Goal: Transaction & Acquisition: Purchase product/service

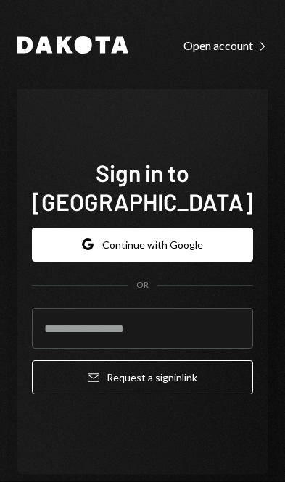
scroll to position [206, 0]
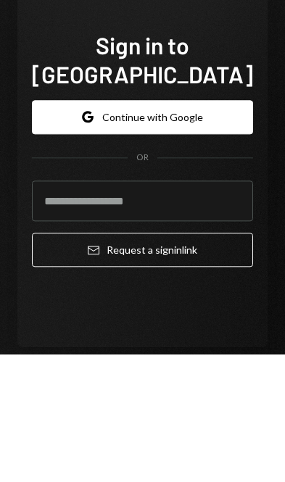
click at [186, 227] on button "Google Continue with Google" at bounding box center [142, 244] width 221 height 34
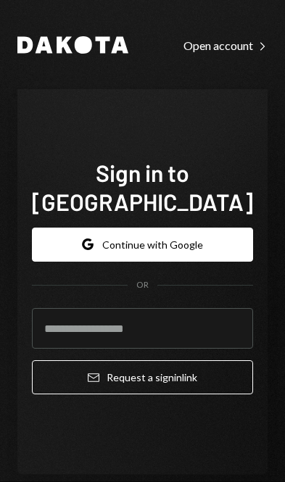
click at [185, 227] on button "Google Continue with Google" at bounding box center [142, 244] width 221 height 34
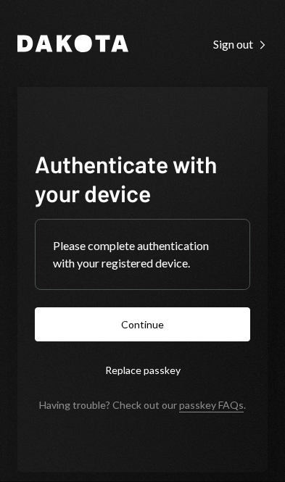
click at [180, 341] on button "Continue" at bounding box center [142, 324] width 215 height 34
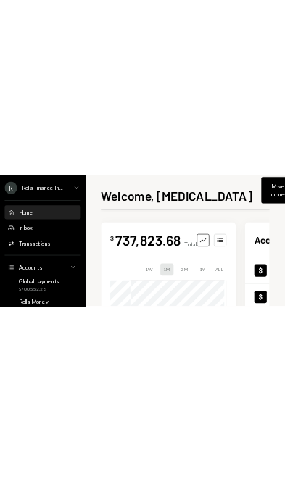
scroll to position [448, 0]
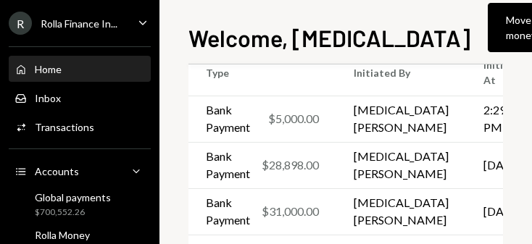
click at [284, 33] on div "Move money" at bounding box center [521, 27] width 30 height 30
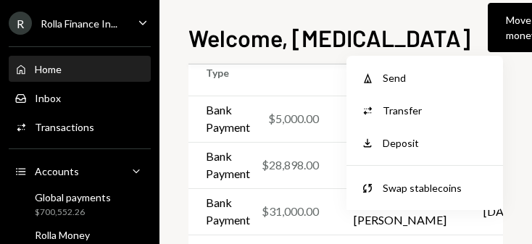
click at [284, 77] on div "Send" at bounding box center [436, 77] width 106 height 15
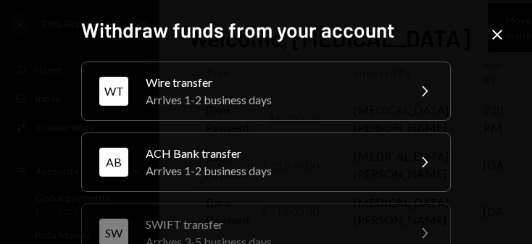
click at [284, 76] on div "Wire transfer" at bounding box center [272, 82] width 252 height 17
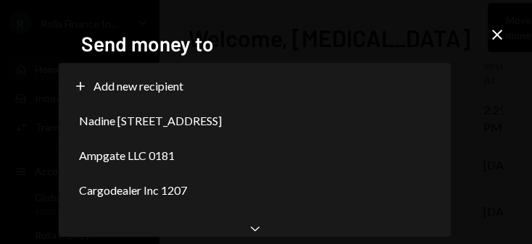
click at [284, 128] on div "Nadine [STREET_ADDRESS]" at bounding box center [254, 121] width 380 height 35
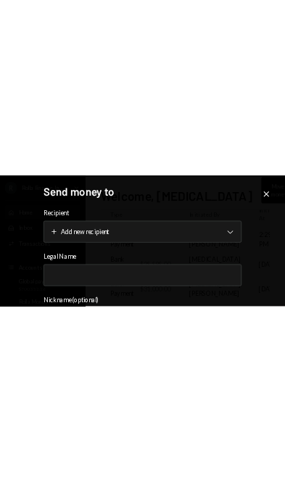
scroll to position [320, 0]
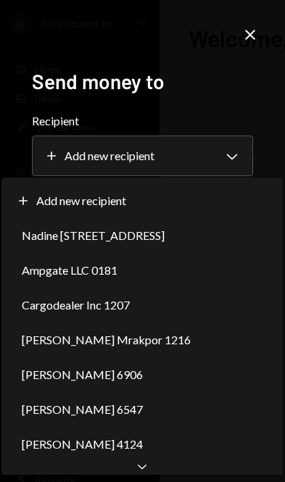
click at [146, 477] on div "**********" at bounding box center [142, 241] width 285 height 482
click at [199, 188] on div "Plus Add new recipient" at bounding box center [142, 200] width 270 height 35
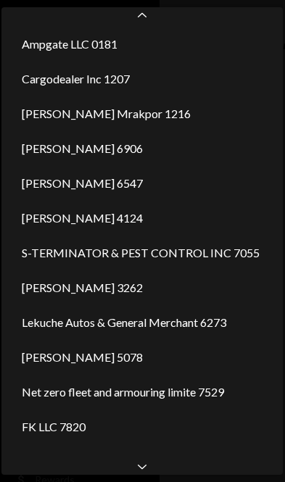
click at [141, 468] on icon at bounding box center [142, 466] width 9 height 4
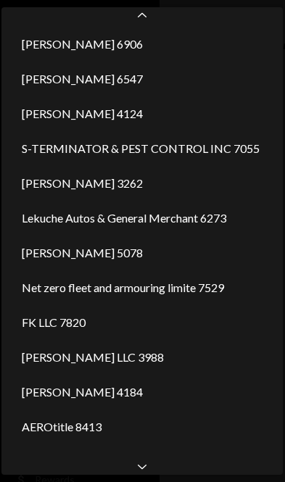
click at [137, 469] on icon "Chevron Down" at bounding box center [142, 466] width 14 height 14
click at [140, 470] on icon "Chevron Down" at bounding box center [142, 466] width 14 height 14
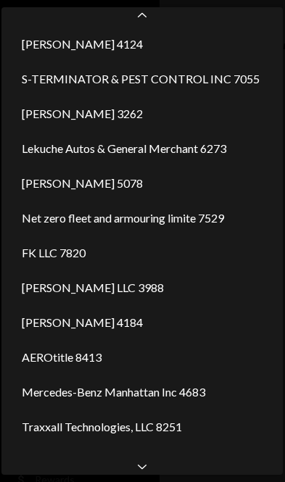
click at [138, 466] on icon "Chevron Down" at bounding box center [142, 466] width 14 height 14
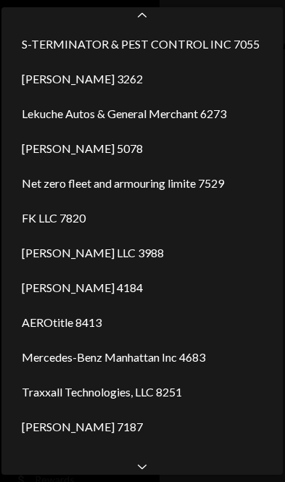
click at [141, 467] on icon at bounding box center [142, 466] width 9 height 4
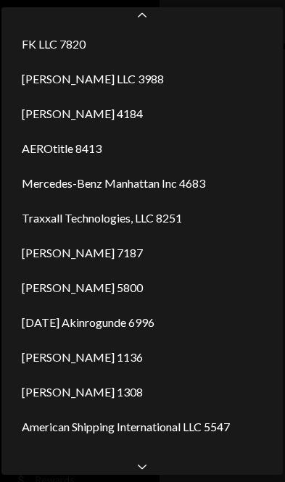
click at [143, 469] on icon "Chevron Down" at bounding box center [142, 466] width 14 height 14
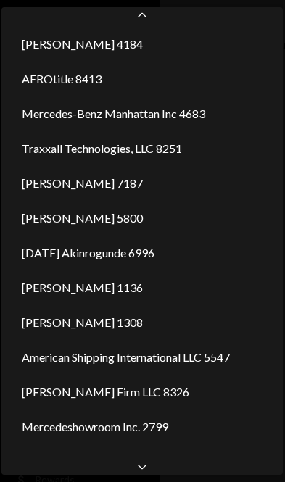
click at [145, 467] on icon "Chevron Down" at bounding box center [142, 466] width 14 height 14
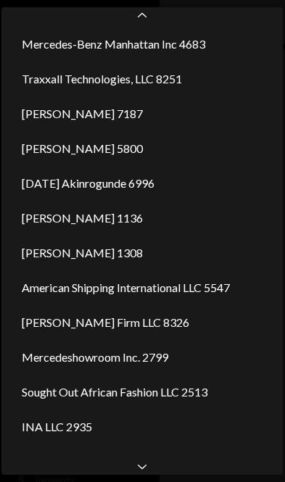
click at [145, 470] on icon "Chevron Down" at bounding box center [142, 466] width 14 height 14
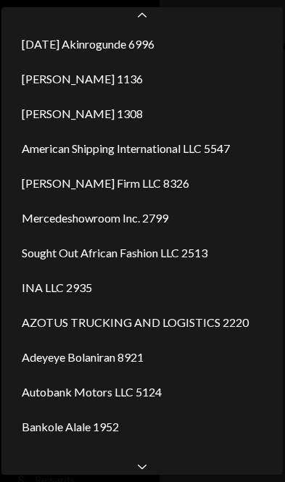
click at [146, 469] on icon "Chevron Down" at bounding box center [142, 466] width 14 height 14
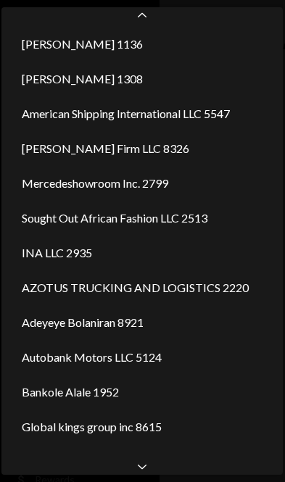
click at [143, 469] on icon "Chevron Down" at bounding box center [142, 466] width 14 height 14
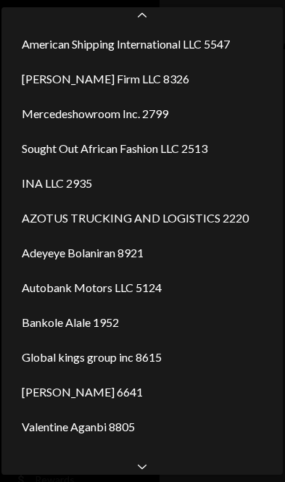
scroll to position [883, 0]
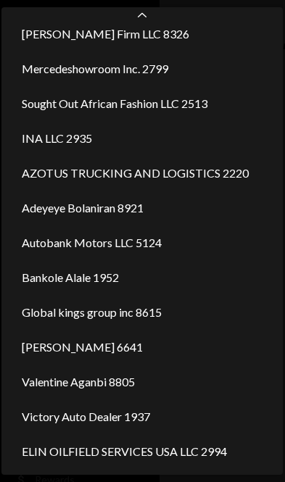
click at [141, 467] on div "ELIN OILFIELD SERVICES USA LLC 2994" at bounding box center [142, 451] width 270 height 35
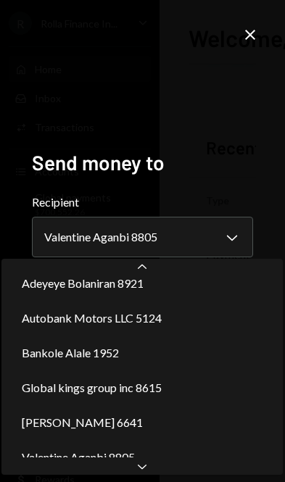
scroll to position [0, 0]
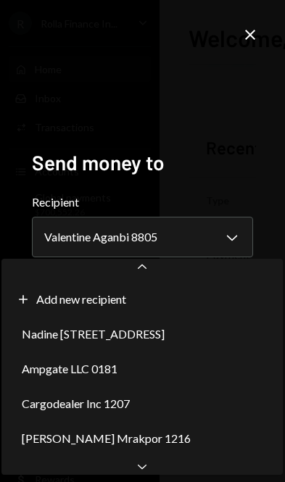
click at [143, 469] on icon "Chevron Down" at bounding box center [142, 466] width 14 height 14
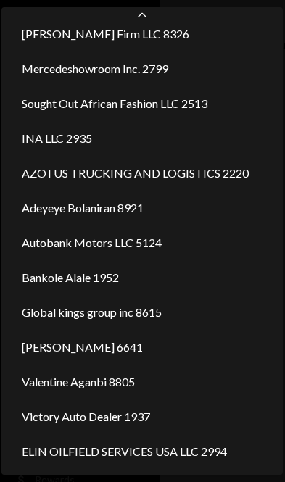
scroll to position [779, 0]
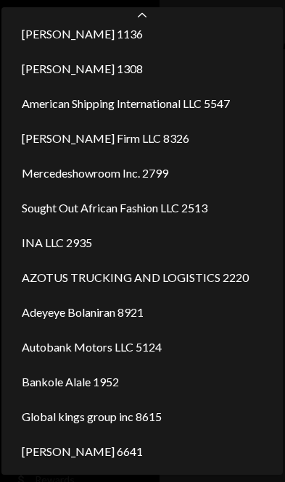
click at [138, 15] on icon "Chevron Up" at bounding box center [142, 16] width 14 height 14
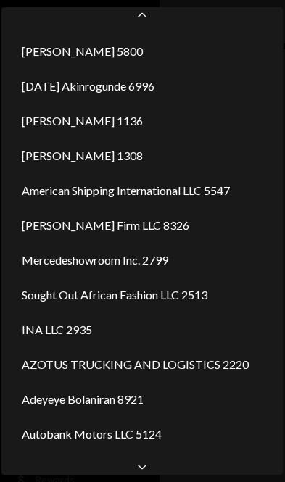
click at [135, 21] on icon "Chevron Up" at bounding box center [142, 16] width 14 height 14
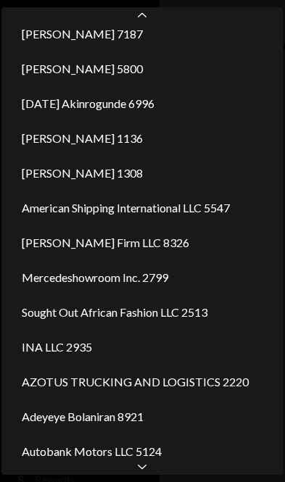
scroll to position [570, 0]
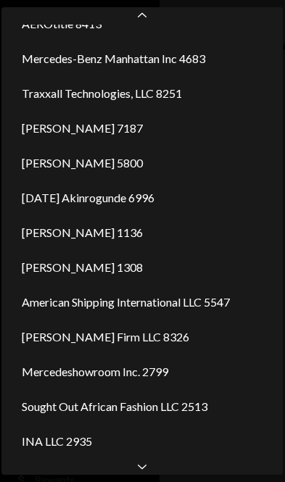
click at [135, 21] on icon "Chevron Up" at bounding box center [142, 16] width 14 height 14
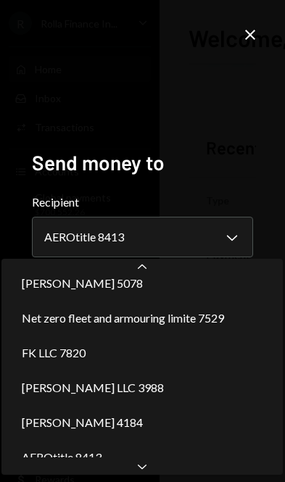
scroll to position [0, 0]
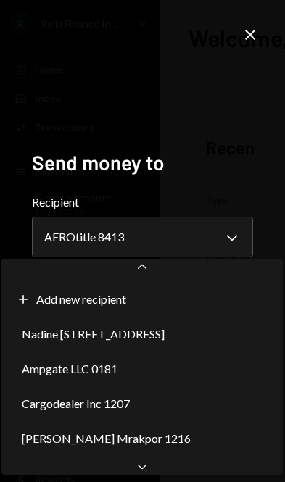
select select "**********"
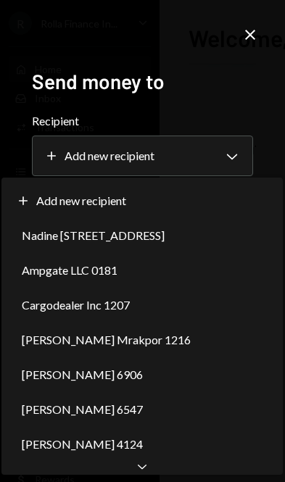
click at [160, 196] on div "Plus Add new recipient" at bounding box center [142, 200] width 270 height 35
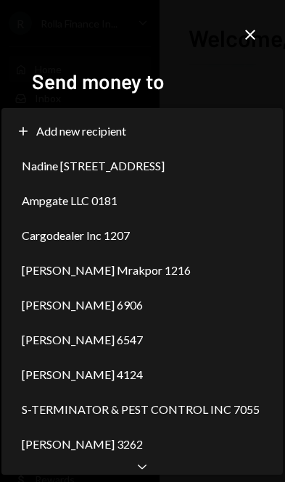
click at [131, 456] on div "[PERSON_NAME] 3262" at bounding box center [142, 444] width 270 height 35
click at [142, 468] on icon "Chevron Down" at bounding box center [142, 466] width 14 height 14
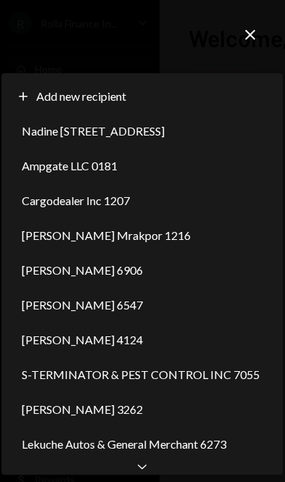
click at [148, 472] on div "Chevron Down" at bounding box center [141, 465] width 281 height 17
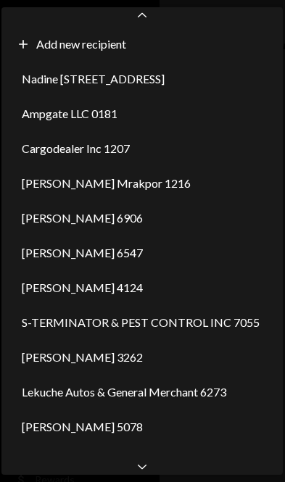
click at [144, 471] on icon "Chevron Down" at bounding box center [142, 466] width 14 height 14
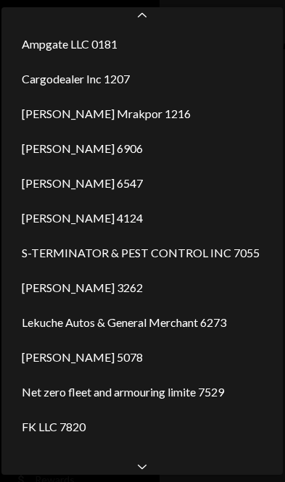
click at [143, 471] on icon "Chevron Down" at bounding box center [142, 466] width 14 height 14
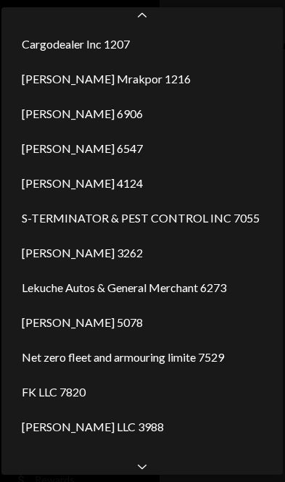
click at [143, 467] on icon "Chevron Down" at bounding box center [142, 466] width 14 height 14
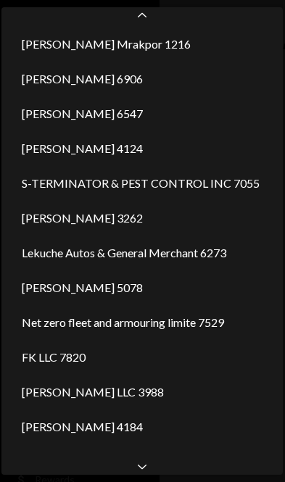
click at [143, 473] on div "Chevron Down" at bounding box center [141, 465] width 281 height 17
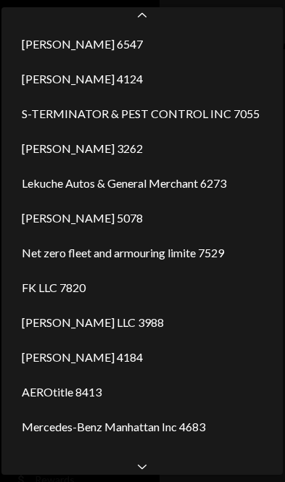
click at [143, 473] on div "Chevron Down" at bounding box center [141, 465] width 281 height 17
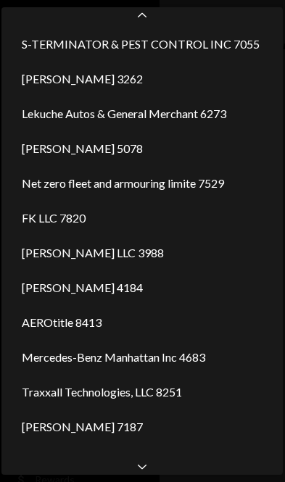
click at [143, 472] on icon "Chevron Down" at bounding box center [142, 466] width 14 height 14
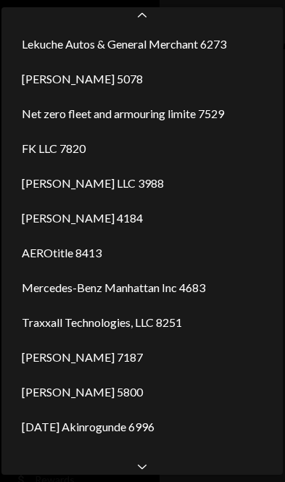
click at [141, 471] on icon "Chevron Down" at bounding box center [142, 466] width 14 height 14
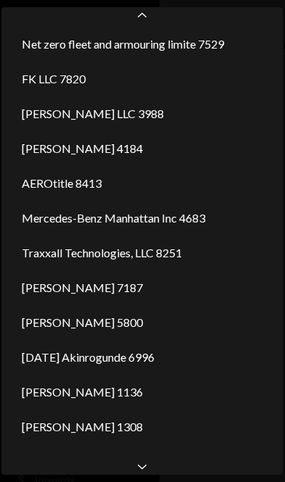
click at [141, 471] on icon "Chevron Down" at bounding box center [142, 466] width 14 height 14
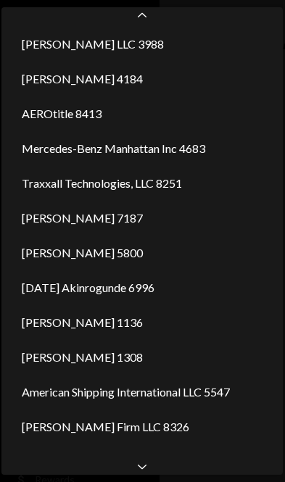
click at [143, 474] on div "Chevron Down" at bounding box center [141, 465] width 281 height 17
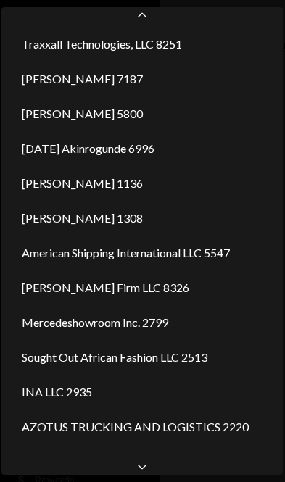
click at [143, 471] on icon "Chevron Down" at bounding box center [142, 466] width 14 height 14
click at [143, 469] on icon "Chevron Down" at bounding box center [142, 466] width 14 height 14
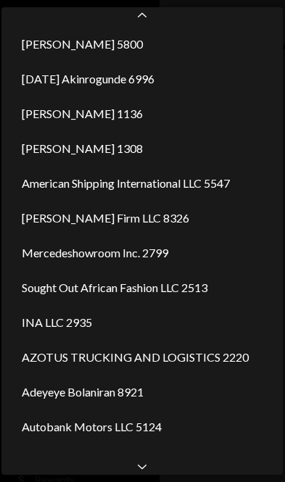
click at [140, 469] on icon at bounding box center [142, 466] width 9 height 4
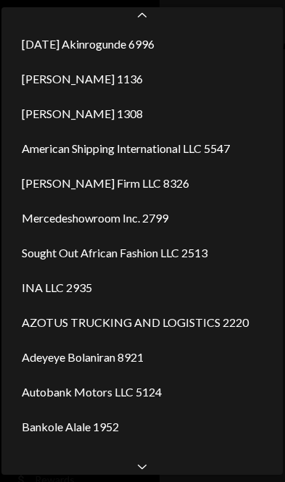
click at [137, 471] on icon "Chevron Down" at bounding box center [142, 466] width 14 height 14
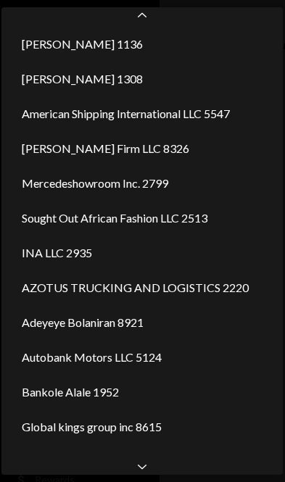
click at [140, 474] on div "Chevron Down" at bounding box center [141, 465] width 281 height 17
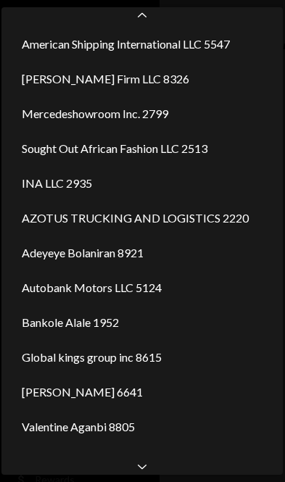
click at [139, 478] on div "**********" at bounding box center [142, 241] width 285 height 482
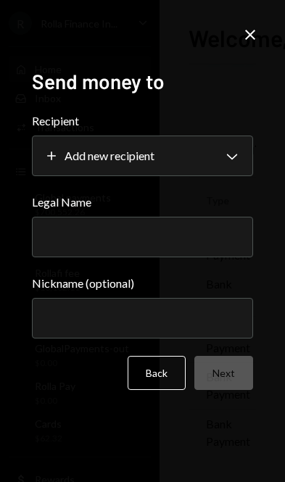
click at [138, 477] on div "**********" at bounding box center [142, 241] width 285 height 482
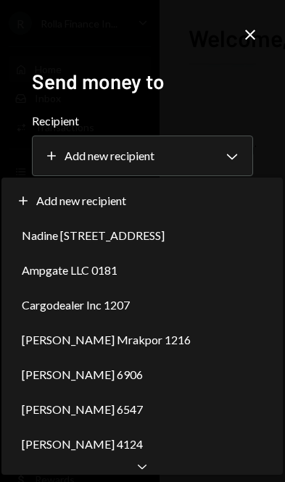
click at [135, 468] on icon "Chevron Down" at bounding box center [142, 466] width 14 height 14
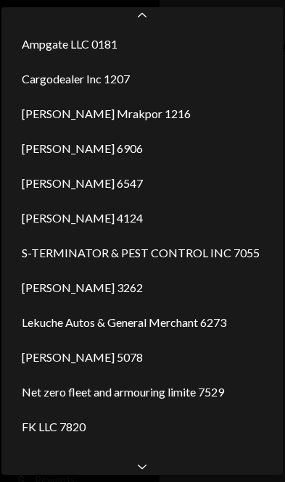
click at [125, 456] on span "[PERSON_NAME] LLC 3988" at bounding box center [93, 461] width 142 height 17
click at [135, 469] on icon "Chevron Down" at bounding box center [142, 466] width 14 height 14
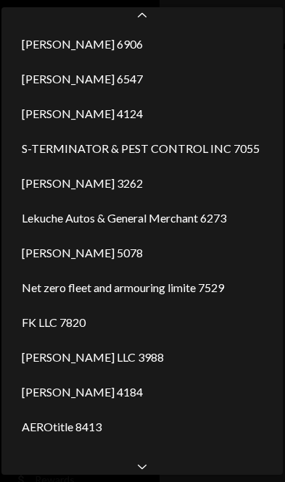
click at [137, 469] on icon "Chevron Down" at bounding box center [142, 466] width 14 height 14
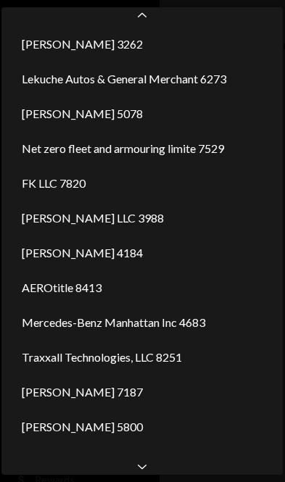
click at [140, 469] on icon at bounding box center [142, 466] width 9 height 4
click at [138, 469] on icon "Chevron Down" at bounding box center [142, 466] width 14 height 14
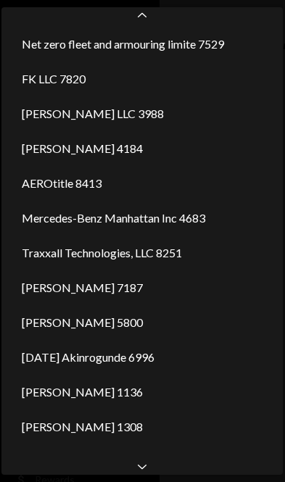
click at [138, 472] on icon "Chevron Down" at bounding box center [142, 466] width 14 height 14
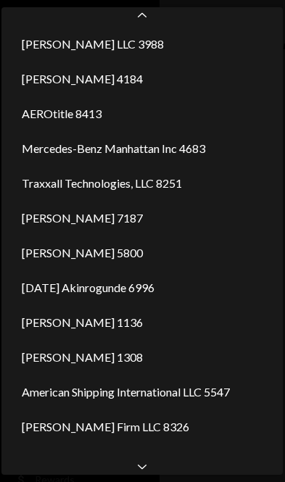
click at [138, 469] on icon "Chevron Down" at bounding box center [142, 466] width 14 height 14
click at [142, 470] on icon "Chevron Down" at bounding box center [142, 466] width 14 height 14
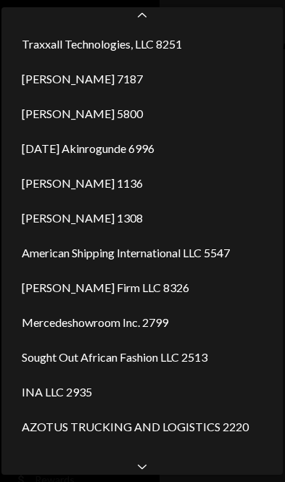
click at [142, 470] on icon "Chevron Down" at bounding box center [142, 466] width 14 height 14
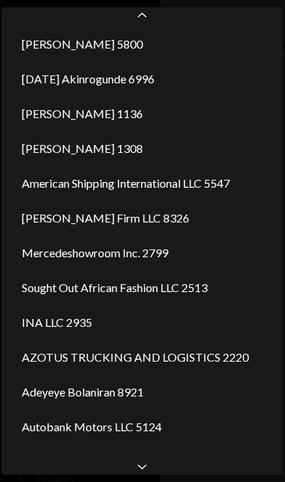
click at [144, 468] on icon "Chevron Down" at bounding box center [142, 466] width 14 height 14
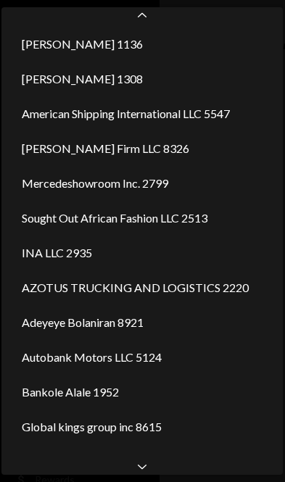
click at [144, 474] on div "Chevron Down" at bounding box center [141, 465] width 281 height 17
click at [141, 472] on icon "Chevron Down" at bounding box center [142, 466] width 14 height 14
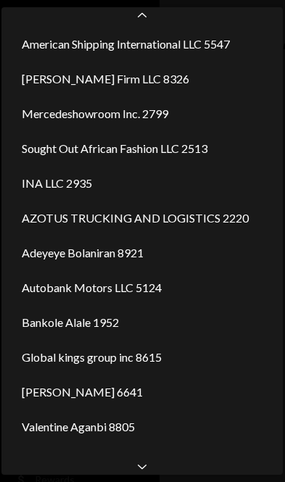
scroll to position [883, 0]
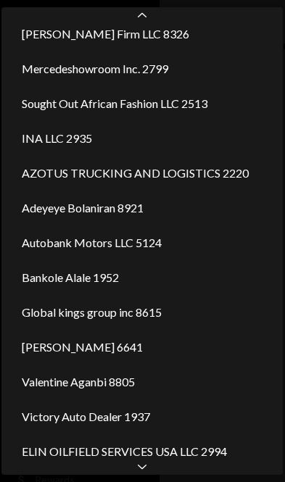
click at [140, 467] on div "ELIN OILFIELD SERVICES USA LLC 2994" at bounding box center [142, 451] width 270 height 35
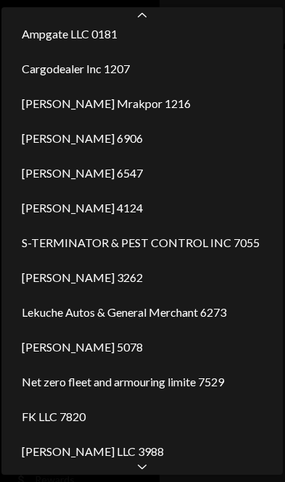
scroll to position [0, 0]
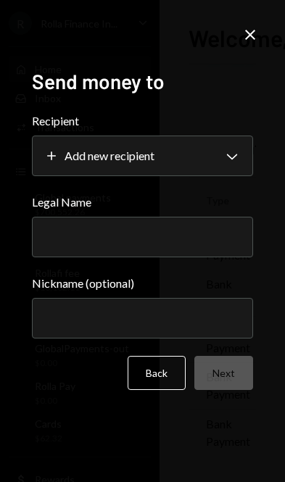
click at [143, 30] on div "**********" at bounding box center [142, 241] width 285 height 482
click at [166, 257] on input "Legal Name" at bounding box center [143, 237] width 222 height 41
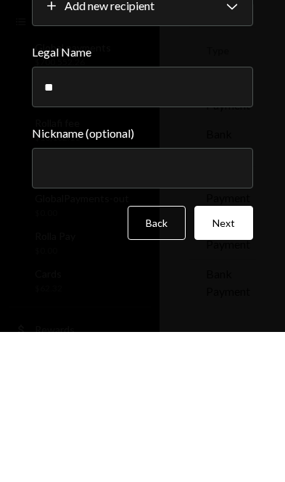
type input "*"
type input "**********"
click at [243, 356] on button "Next" at bounding box center [223, 373] width 59 height 34
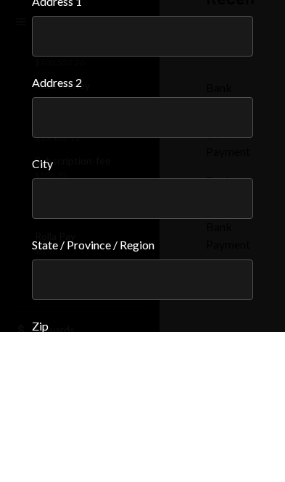
scroll to position [78, 0]
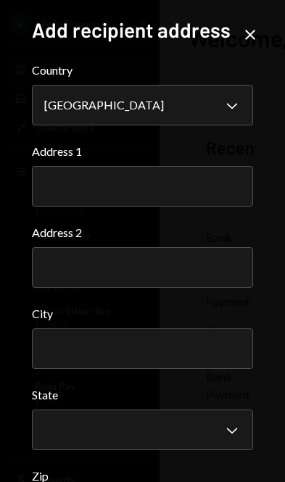
click at [206, 185] on input "Address 1" at bounding box center [143, 186] width 222 height 41
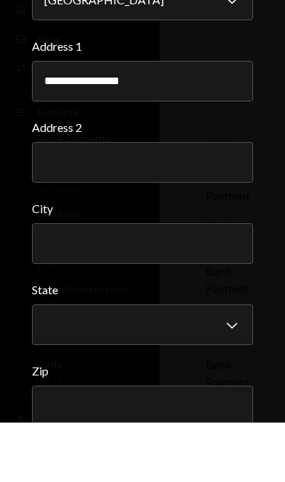
scroll to position [45, 0]
type input "**********"
click at [151, 283] on input "City" at bounding box center [143, 303] width 222 height 41
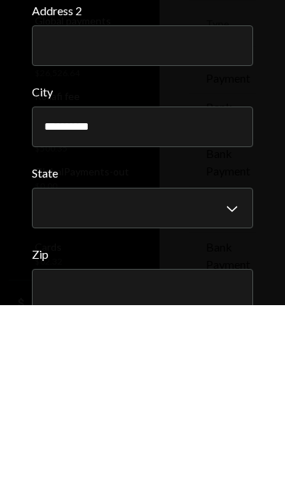
type input "**********"
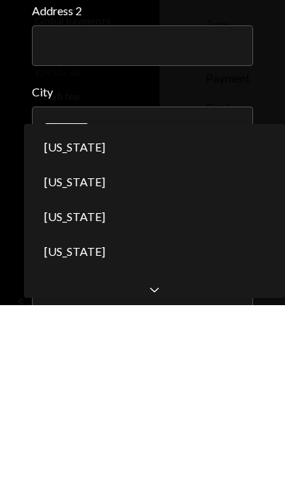
click at [207, 376] on div "American Samoa" at bounding box center [154, 393] width 249 height 35
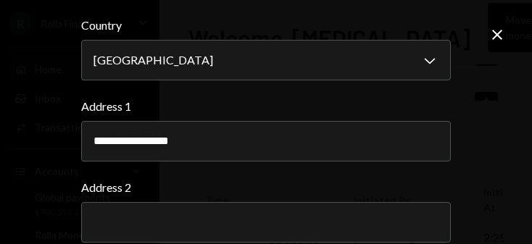
scroll to position [213, 0]
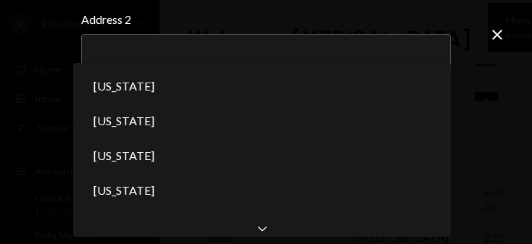
click at [284, 209] on div "Arkansas" at bounding box center [262, 225] width 366 height 35
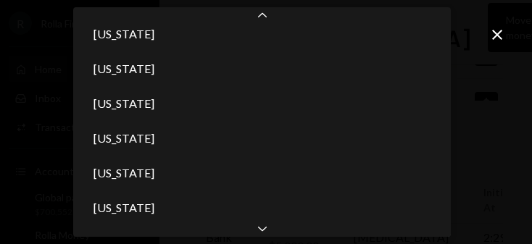
click at [260, 219] on div "Georgia" at bounding box center [262, 208] width 366 height 35
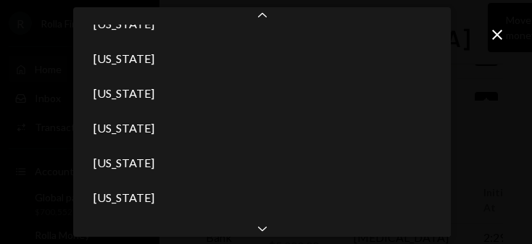
click at [267, 233] on icon "Chevron Down" at bounding box center [262, 228] width 14 height 14
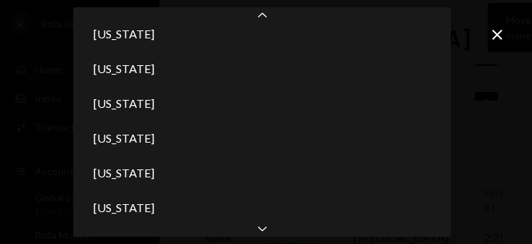
click at [267, 233] on icon "Chevron Down" at bounding box center [262, 228] width 14 height 14
click at [267, 235] on icon "Chevron Down" at bounding box center [262, 228] width 14 height 14
click at [270, 233] on div "Chevron Down" at bounding box center [261, 228] width 377 height 17
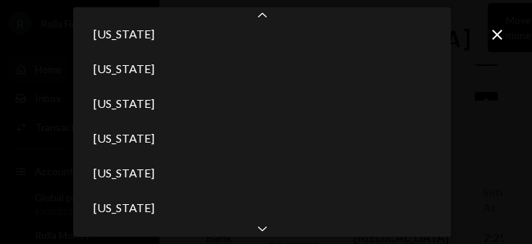
select select "**"
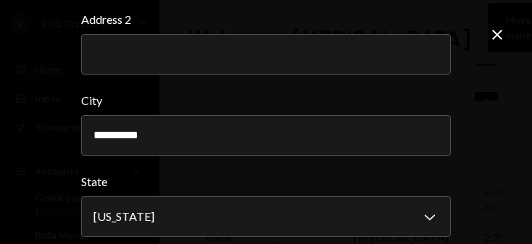
click at [270, 135] on input "**********" at bounding box center [265, 135] width 369 height 41
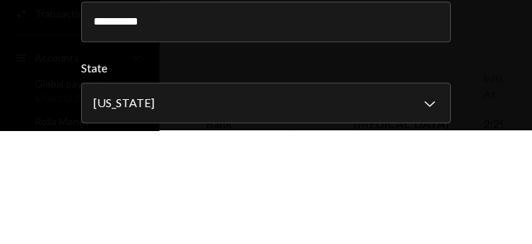
click at [284, 9] on div "**********" at bounding box center [266, 122] width 532 height 244
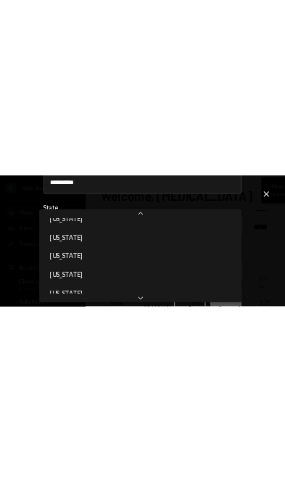
scroll to position [45, 0]
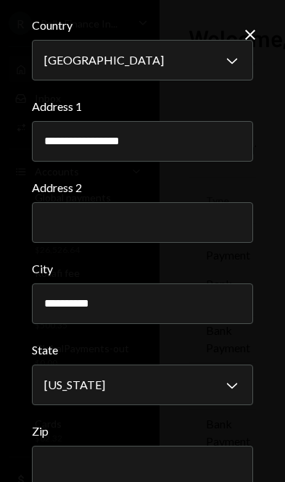
click at [164, 456] on input "Zip" at bounding box center [143, 466] width 222 height 41
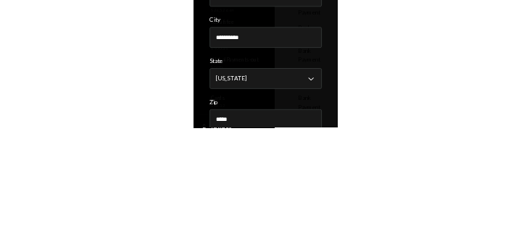
scroll to position [335, 0]
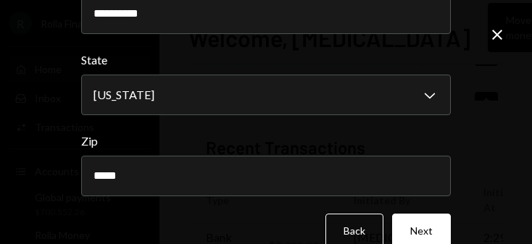
type input "*****"
click at [284, 22] on input "**********" at bounding box center [265, 13] width 369 height 41
click at [284, 13] on div "**********" at bounding box center [266, 122] width 532 height 244
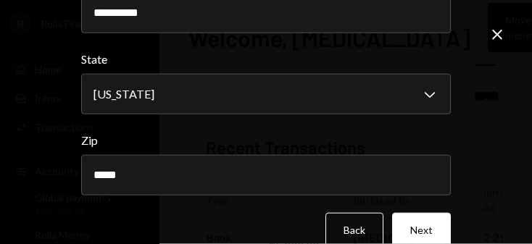
scroll to position [335, 0]
click at [284, 229] on button "Next" at bounding box center [421, 231] width 59 height 34
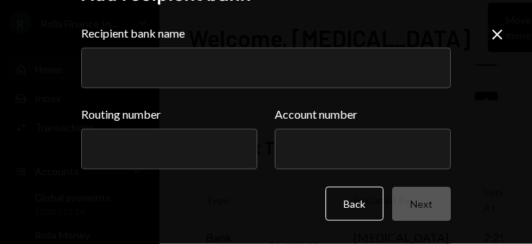
scroll to position [10, 0]
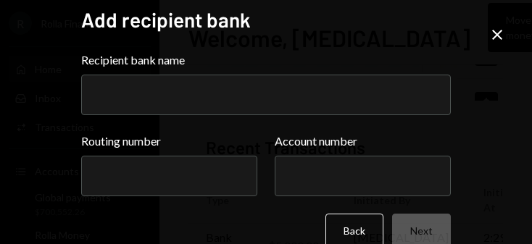
click at [284, 82] on input "Recipient bank name" at bounding box center [265, 95] width 369 height 41
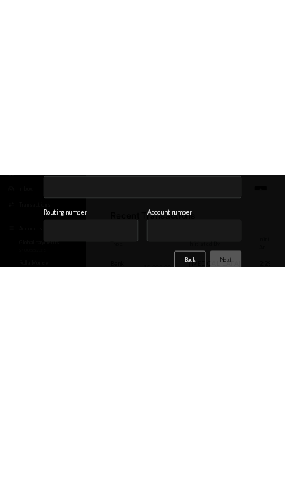
scroll to position [0, 0]
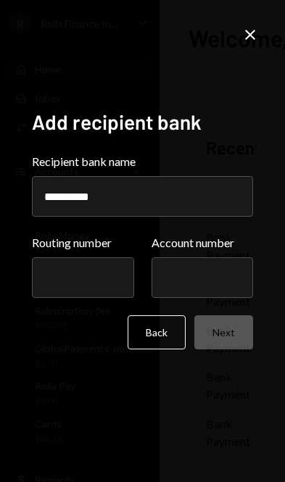
type input "**********"
click at [263, 193] on div "**********" at bounding box center [142, 241] width 256 height 298
click at [106, 298] on input "Routing number" at bounding box center [83, 277] width 102 height 41
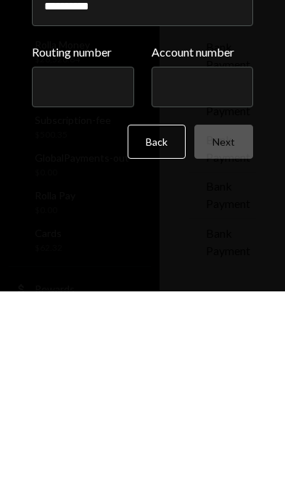
scroll to position [78, 0]
type input "*********"
click at [200, 257] on input "Account number" at bounding box center [202, 277] width 102 height 41
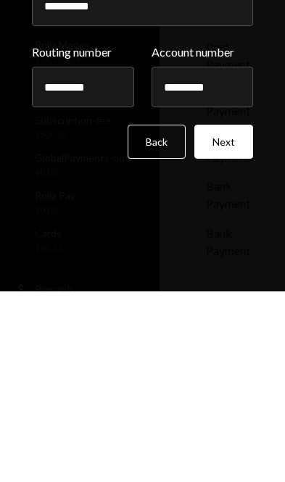
type input "*********"
click at [234, 315] on button "Next" at bounding box center [223, 332] width 59 height 34
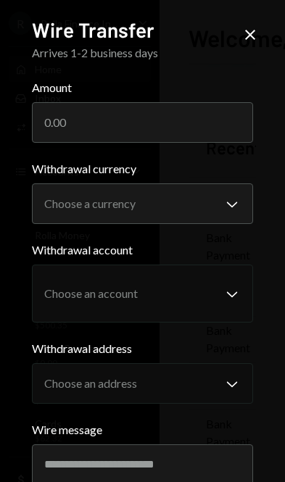
click at [192, 118] on input "Amount" at bounding box center [143, 122] width 222 height 41
type input "5000"
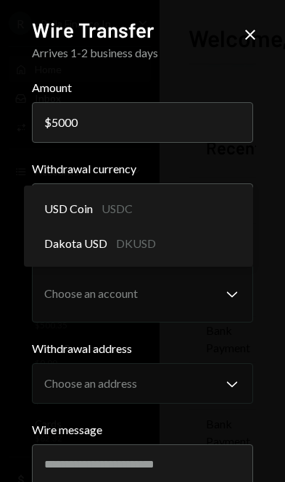
click at [209, 208] on div "USD Coin USDC" at bounding box center [139, 208] width 218 height 35
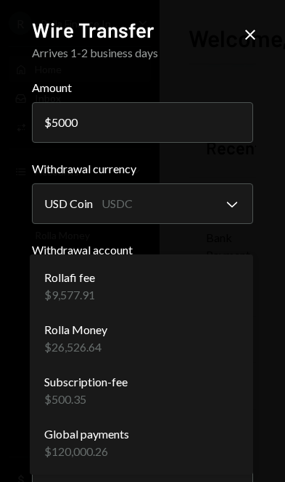
click at [214, 285] on div "Rollafi fee $9,577.91" at bounding box center [141, 286] width 212 height 52
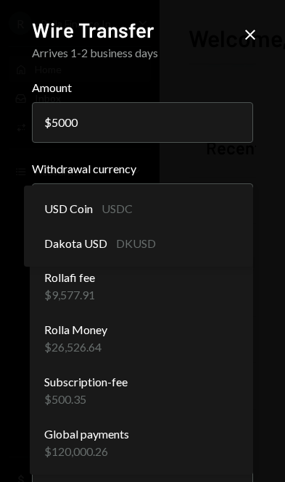
click at [209, 207] on button "USD Coin USDC Chevron Down" at bounding box center [143, 203] width 222 height 41
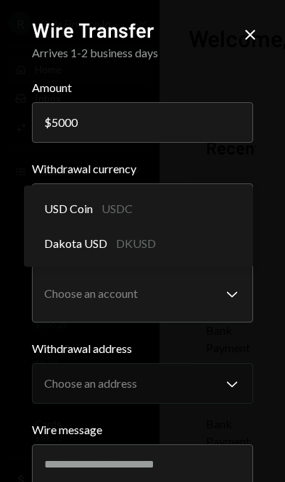
select select "*****"
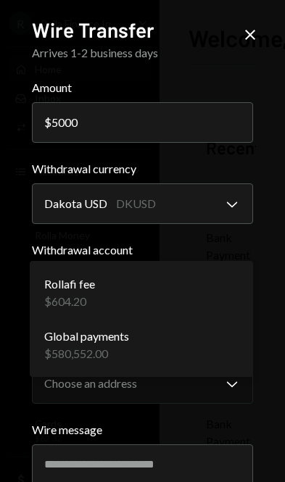
click at [196, 291] on div "Rollafi fee $604.20" at bounding box center [141, 293] width 212 height 52
select select "**********"
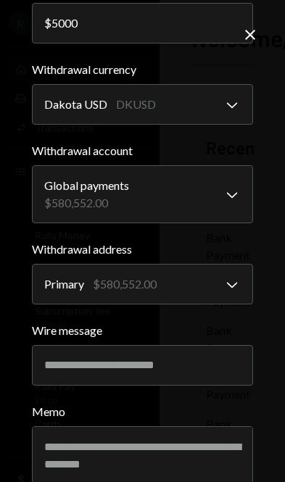
scroll to position [97, 0]
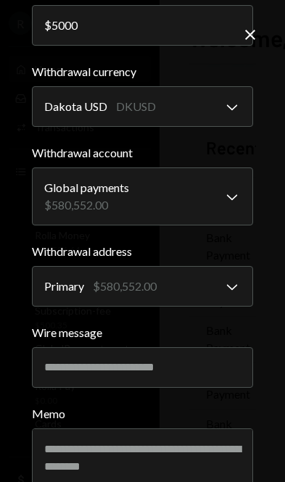
click at [183, 356] on input "Wire message" at bounding box center [143, 367] width 222 height 41
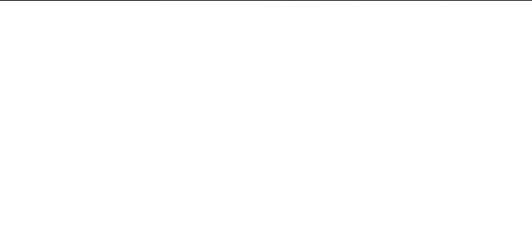
scroll to position [329, 0]
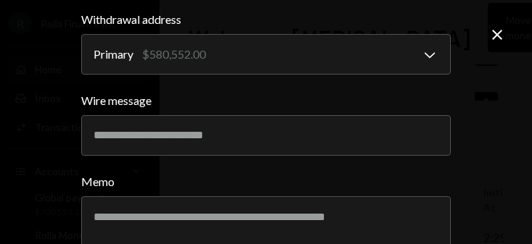
click at [43, 12] on div "**********" at bounding box center [266, 122] width 532 height 244
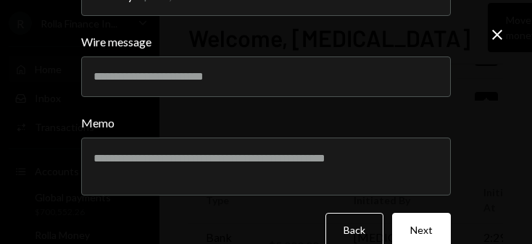
scroll to position [387, 0]
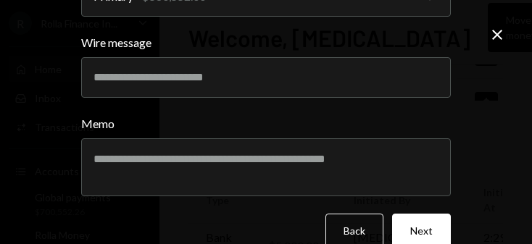
click at [284, 229] on button "Next" at bounding box center [421, 231] width 59 height 34
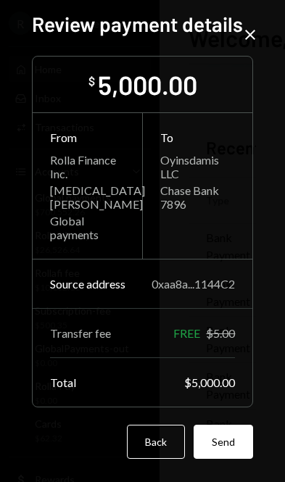
scroll to position [0, 0]
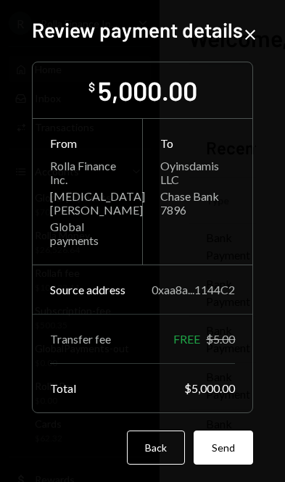
click at [231, 464] on button "Send" at bounding box center [222, 447] width 59 height 34
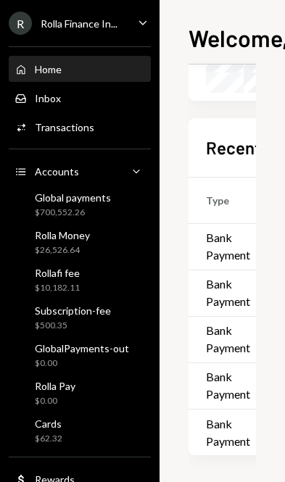
click at [104, 282] on div "Rollafi fee $10,182.11" at bounding box center [79, 281] width 130 height 28
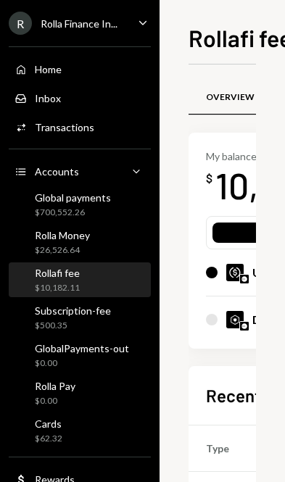
click at [99, 277] on div "Rollafi fee $10,182.11" at bounding box center [79, 281] width 130 height 28
click at [76, 284] on div "$10,182.11" at bounding box center [57, 288] width 45 height 12
click at [91, 285] on div "Rollafi fee $10,182.11" at bounding box center [79, 281] width 130 height 28
click at [101, 204] on div "Global payments $700,552.26" at bounding box center [73, 205] width 76 height 28
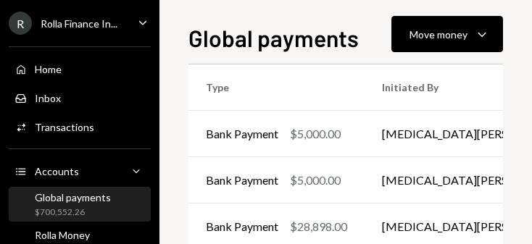
scroll to position [366, 0]
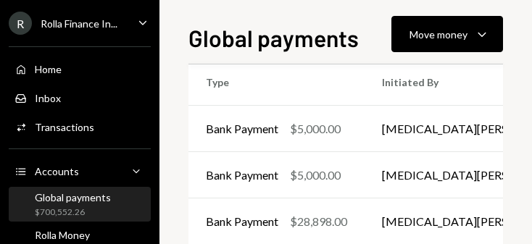
click at [284, 116] on td "[MEDICAL_DATA][PERSON_NAME]" at bounding box center [475, 129] width 222 height 46
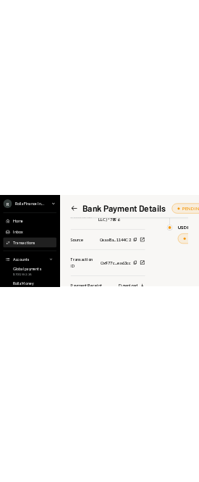
scroll to position [411, 0]
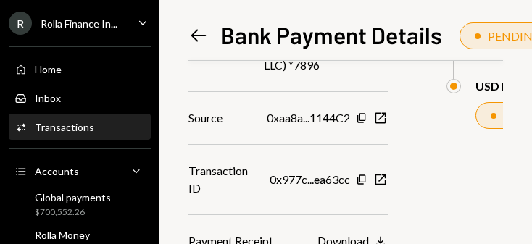
click at [284, 234] on icon "Download" at bounding box center [380, 241] width 14 height 14
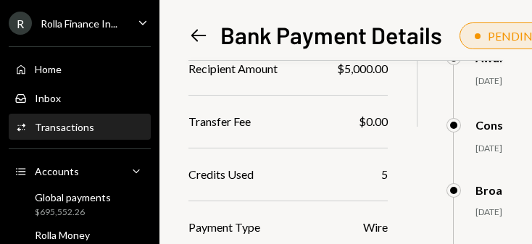
click at [45, 68] on div "Home" at bounding box center [48, 69] width 27 height 12
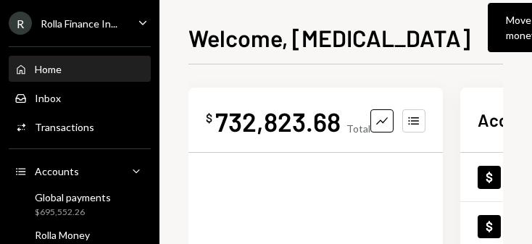
click at [284, 43] on button "Move money Caret Down" at bounding box center [530, 27] width 84 height 49
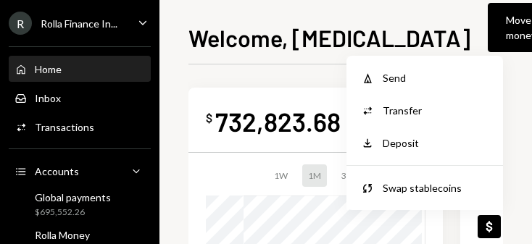
click at [284, 85] on div "Send" at bounding box center [436, 77] width 106 height 15
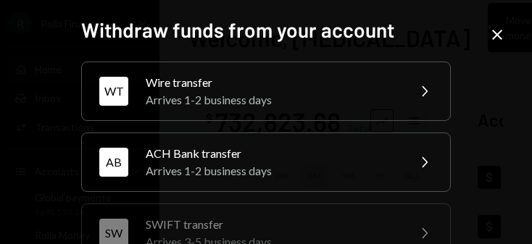
click at [284, 80] on div "Wire transfer" at bounding box center [272, 82] width 252 height 17
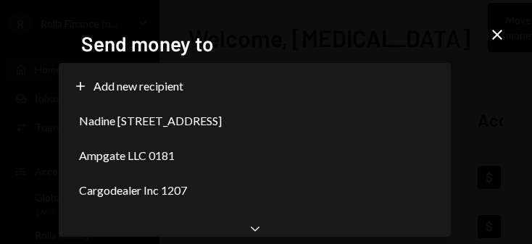
click at [284, 125] on div "Nadine [STREET_ADDRESS]" at bounding box center [254, 121] width 380 height 35
select select "**********"
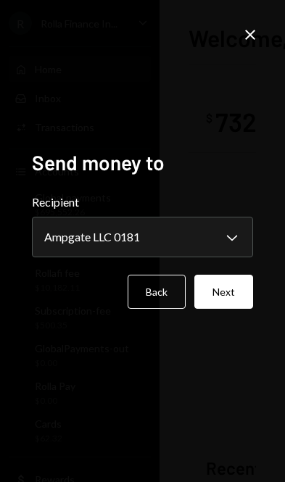
click at [233, 309] on button "Next" at bounding box center [223, 292] width 59 height 34
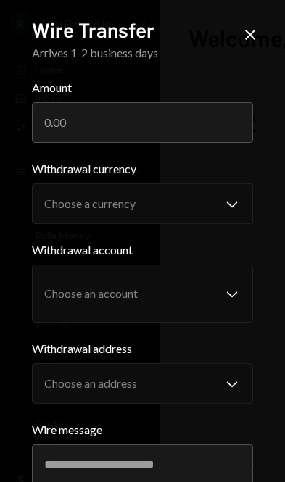
click at [185, 114] on input "Amount" at bounding box center [143, 122] width 222 height 41
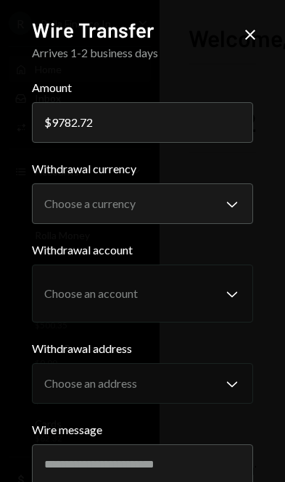
type input "9782.72"
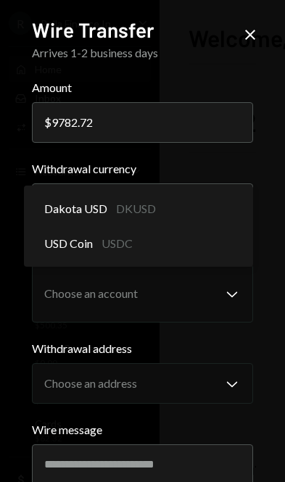
click at [191, 198] on div "Dakota USD DKUSD" at bounding box center [139, 208] width 218 height 35
select select "*****"
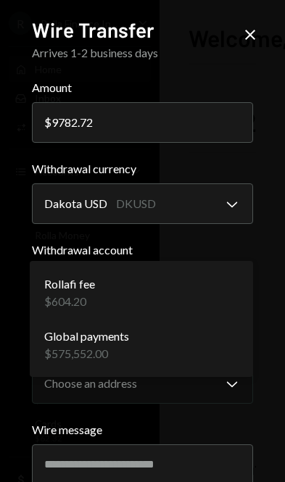
select select "**********"
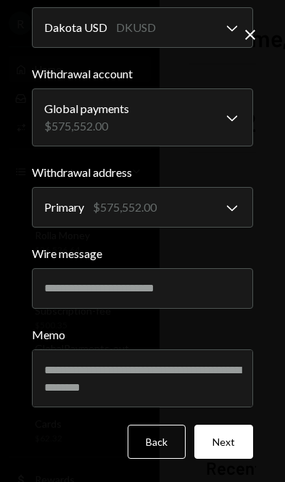
scroll to position [97, 0]
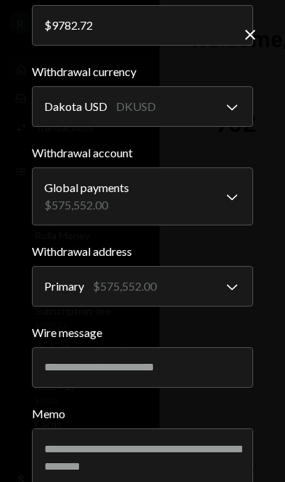
click at [165, 362] on input "Wire message" at bounding box center [143, 367] width 222 height 41
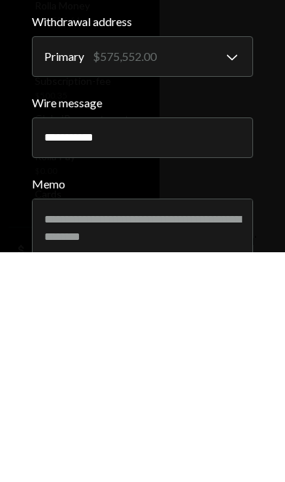
type input "**********"
click at [246, 405] on label "Memo" at bounding box center [143, 413] width 222 height 17
click at [246, 428] on textarea "Memo" at bounding box center [143, 457] width 222 height 58
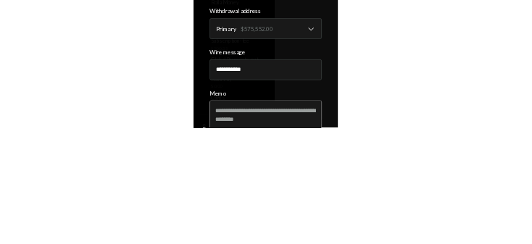
scroll to position [18, 0]
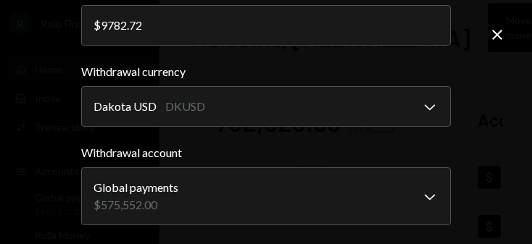
click at [51, 17] on div "**********" at bounding box center [266, 122] width 532 height 244
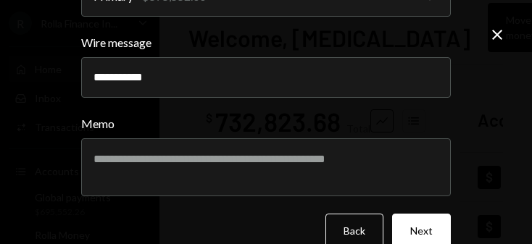
scroll to position [387, 0]
click at [284, 217] on button "Next" at bounding box center [421, 231] width 59 height 34
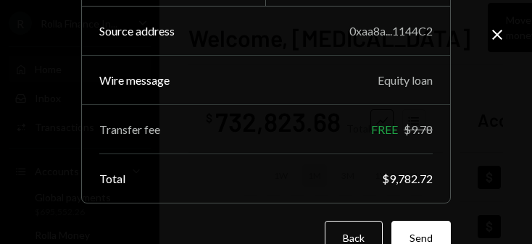
scroll to position [230, 0]
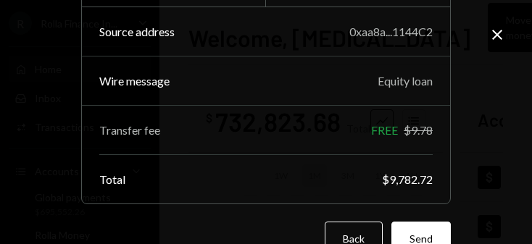
click at [284, 222] on button "Send" at bounding box center [420, 239] width 59 height 34
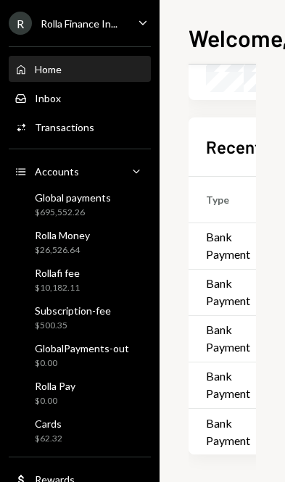
scroll to position [320, 0]
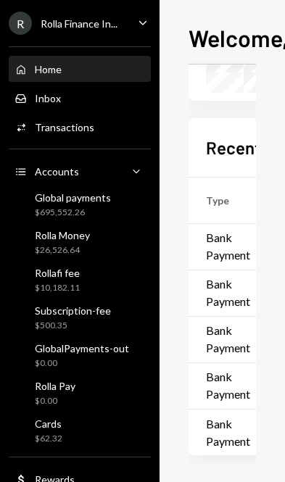
click at [106, 202] on div "Global payments" at bounding box center [73, 197] width 76 height 12
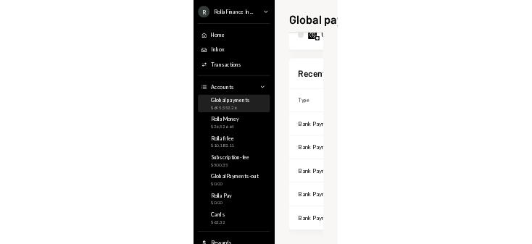
scroll to position [248, 0]
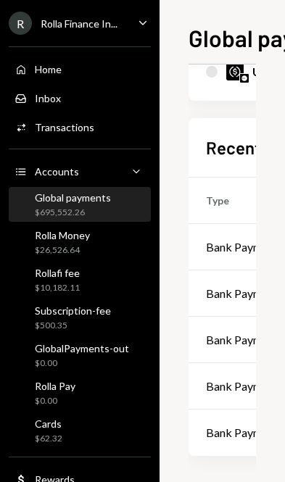
click at [237, 248] on div "Bank Payment" at bounding box center [242, 246] width 72 height 17
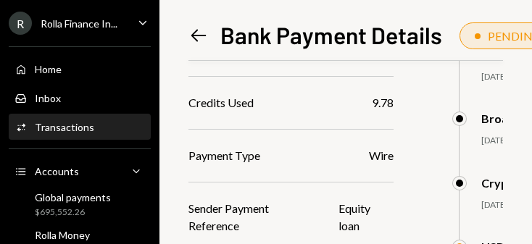
scroll to position [486, 0]
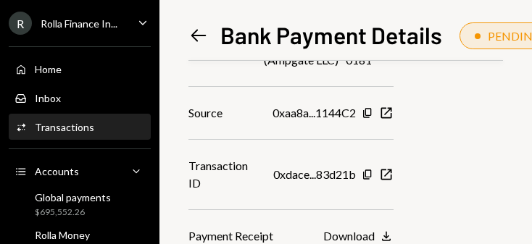
click at [284, 234] on icon "Download" at bounding box center [386, 236] width 14 height 14
